Goal: Task Accomplishment & Management: Complete application form

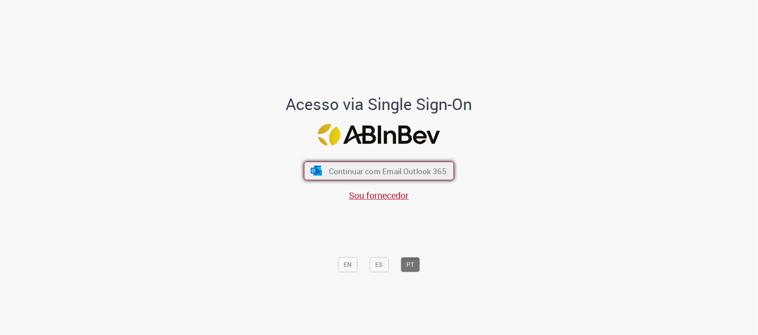
click at [386, 171] on span "Continuar com Email Outlook 365" at bounding box center [388, 171] width 118 height 10
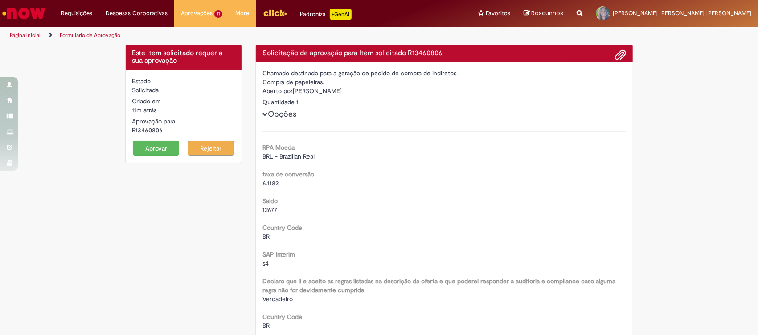
click at [154, 142] on button "Aprovar" at bounding box center [156, 148] width 46 height 15
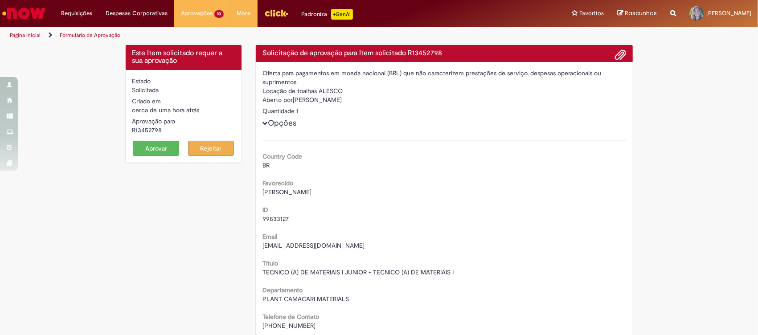
click at [149, 143] on button "Aprovar" at bounding box center [156, 148] width 46 height 15
